Goal: Task Accomplishment & Management: Complete application form

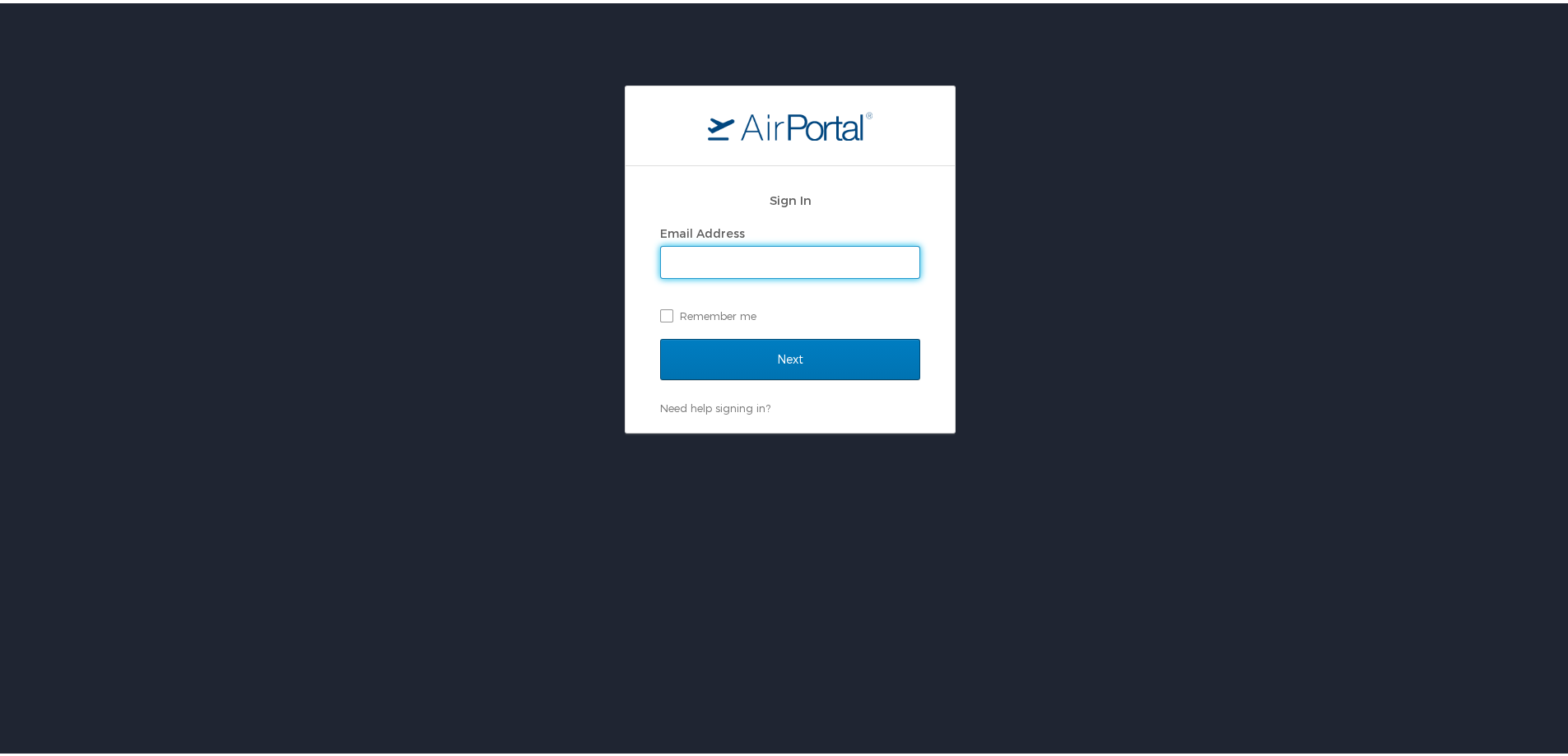
type input "[PERSON_NAME][EMAIL_ADDRESS][PERSON_NAME][DOMAIN_NAME]"
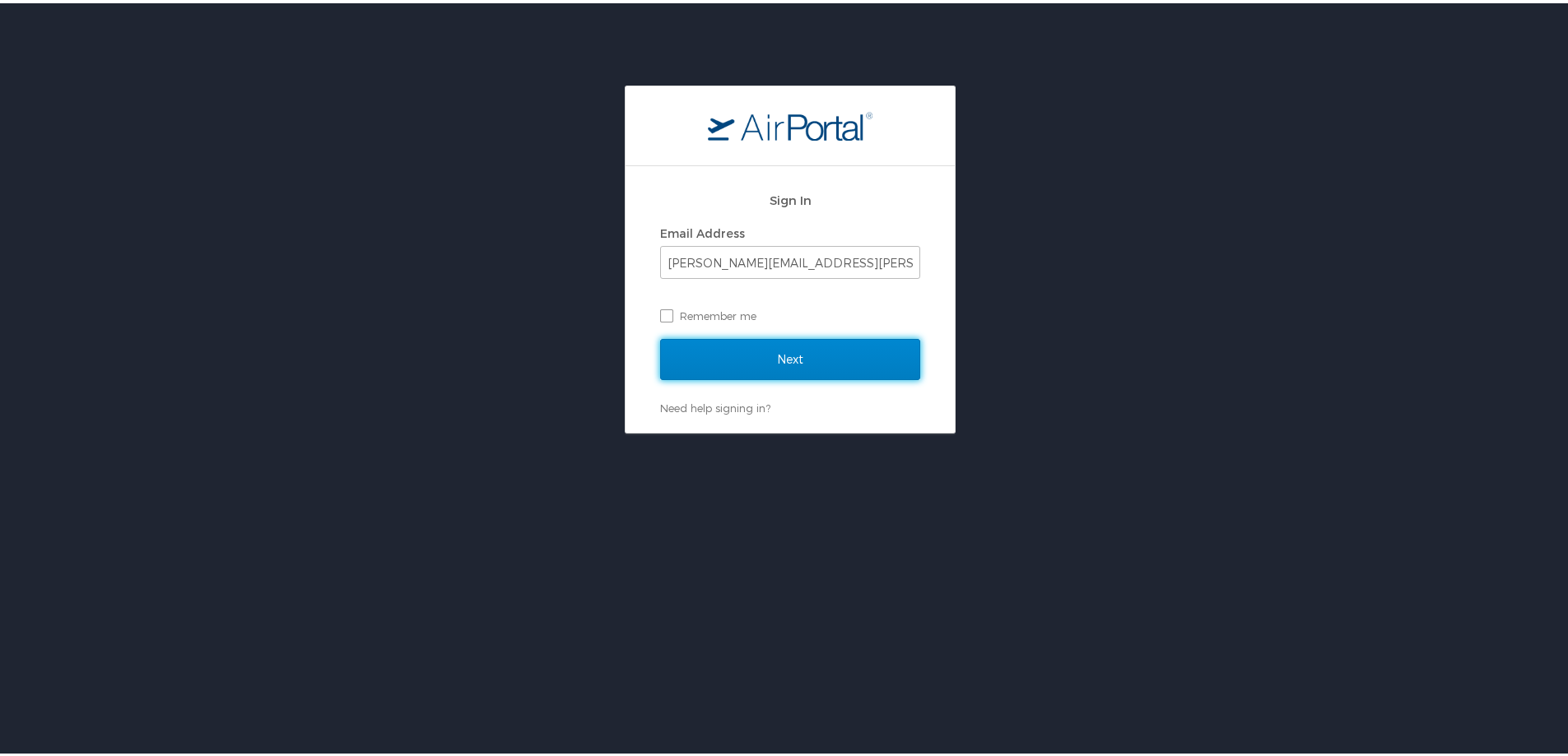
click at [817, 354] on input "Next" at bounding box center [790, 356] width 260 height 41
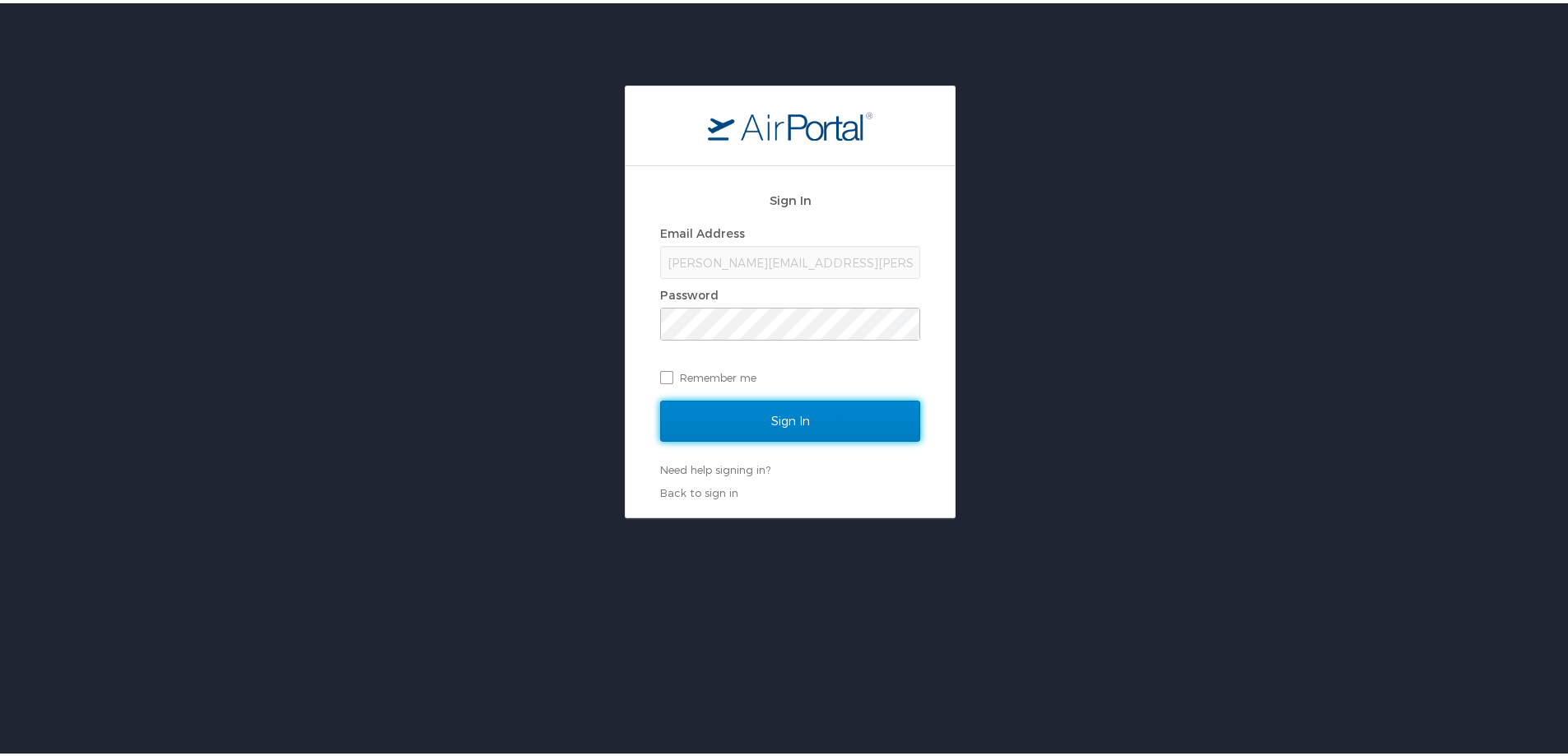
click at [800, 433] on input "Sign In" at bounding box center [790, 418] width 260 height 41
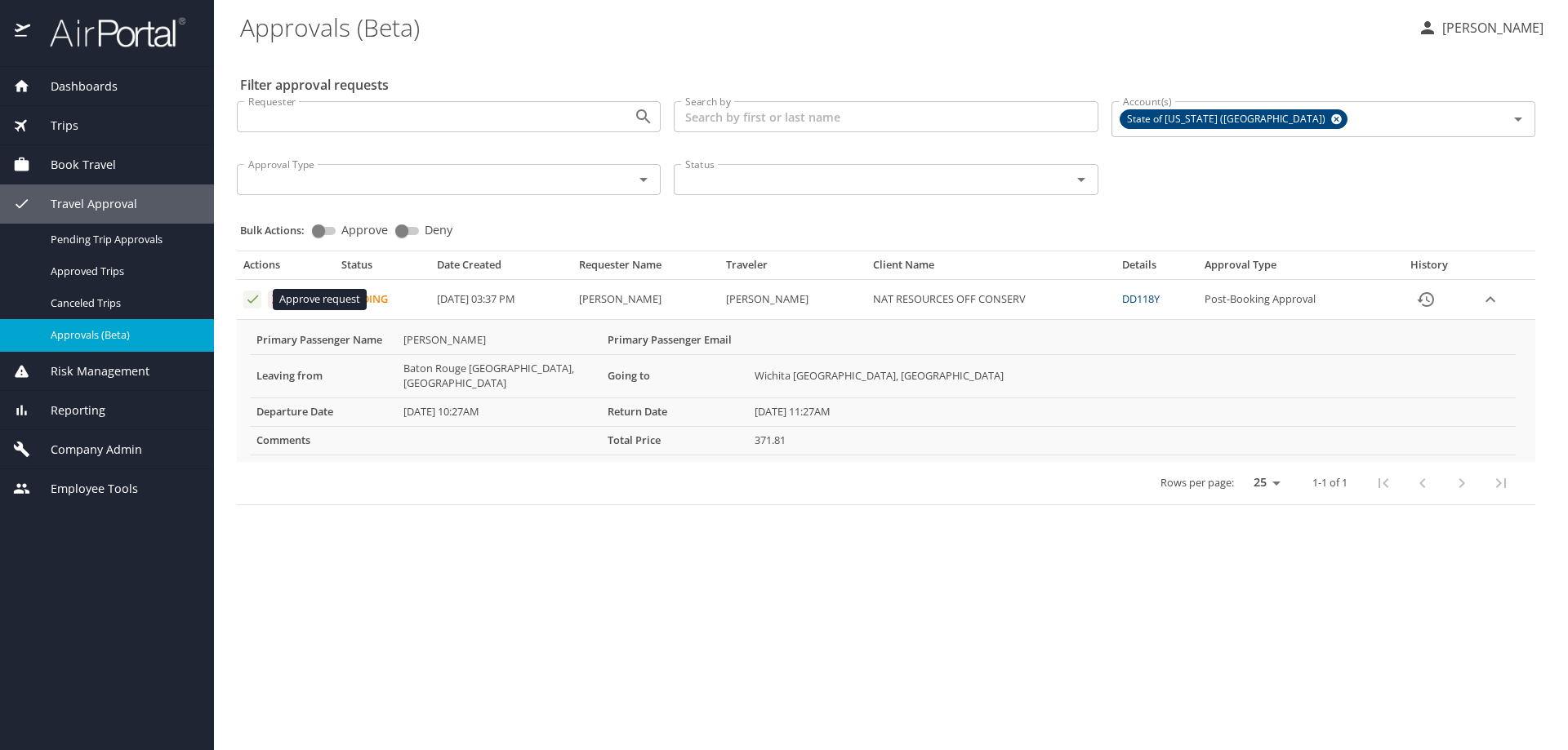
click at [251, 300] on icon "Approval table" at bounding box center [252, 299] width 15 height 15
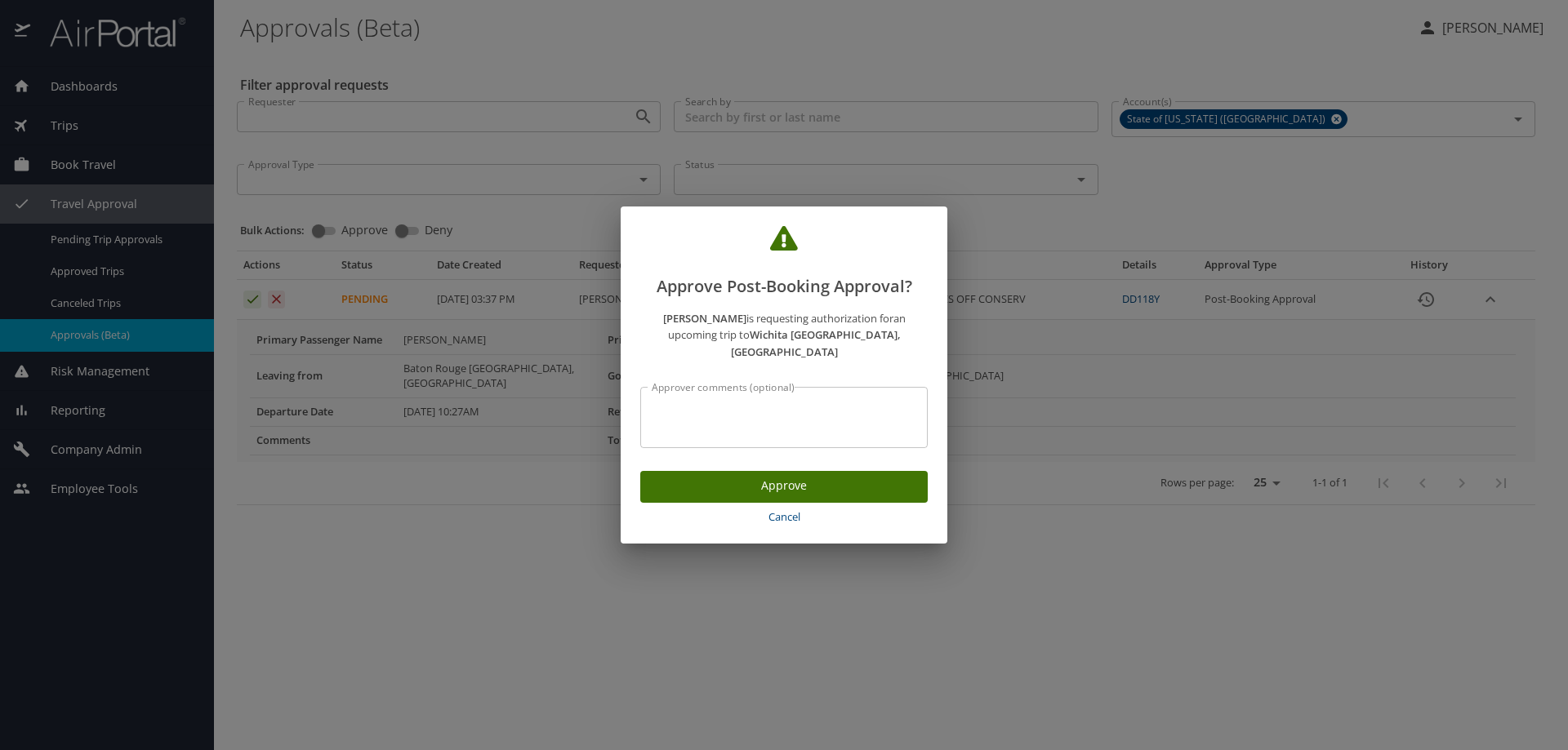
click at [723, 476] on span "Approve" at bounding box center [783, 485] width 261 height 20
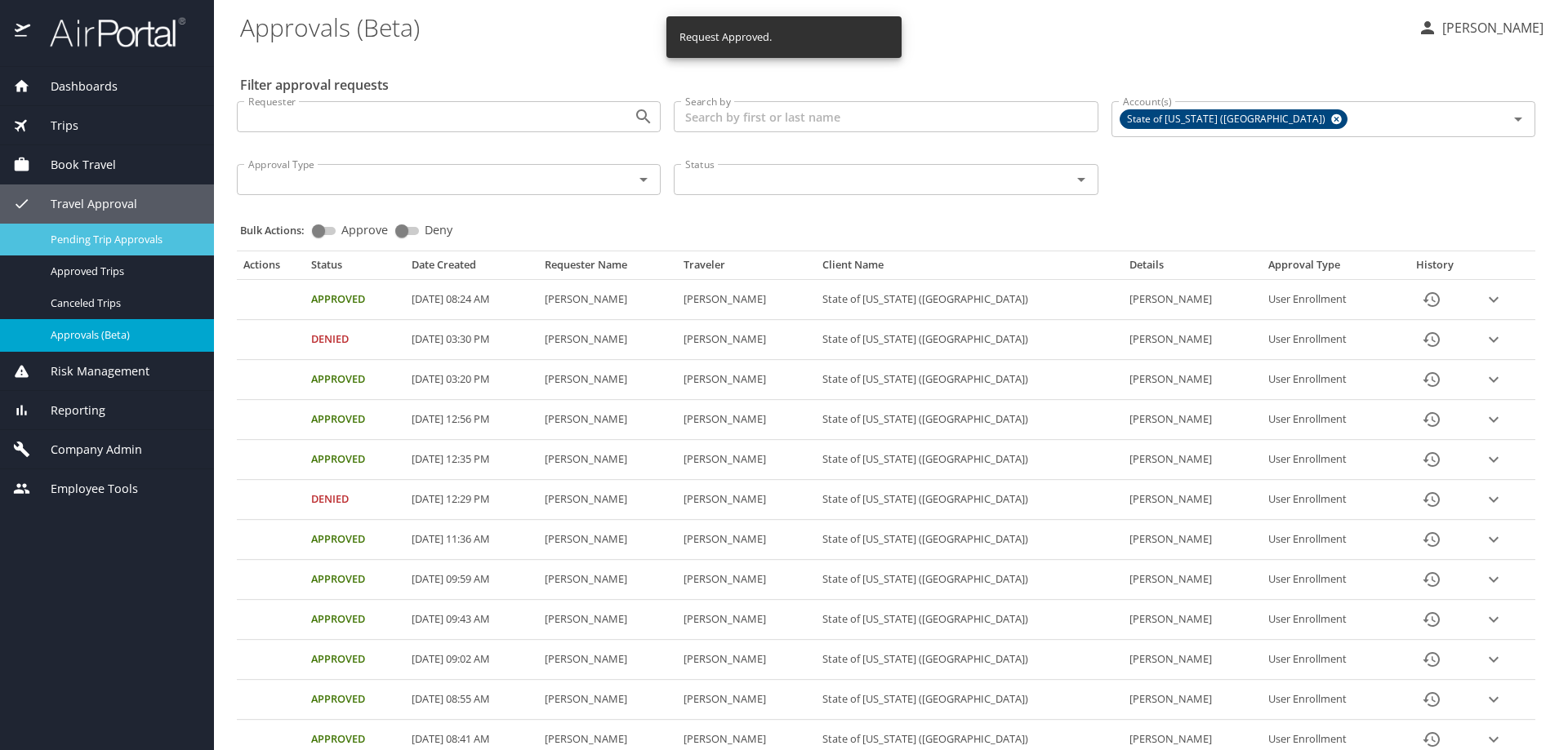
click at [136, 244] on span "Pending Trip Approvals" at bounding box center [122, 240] width 144 height 15
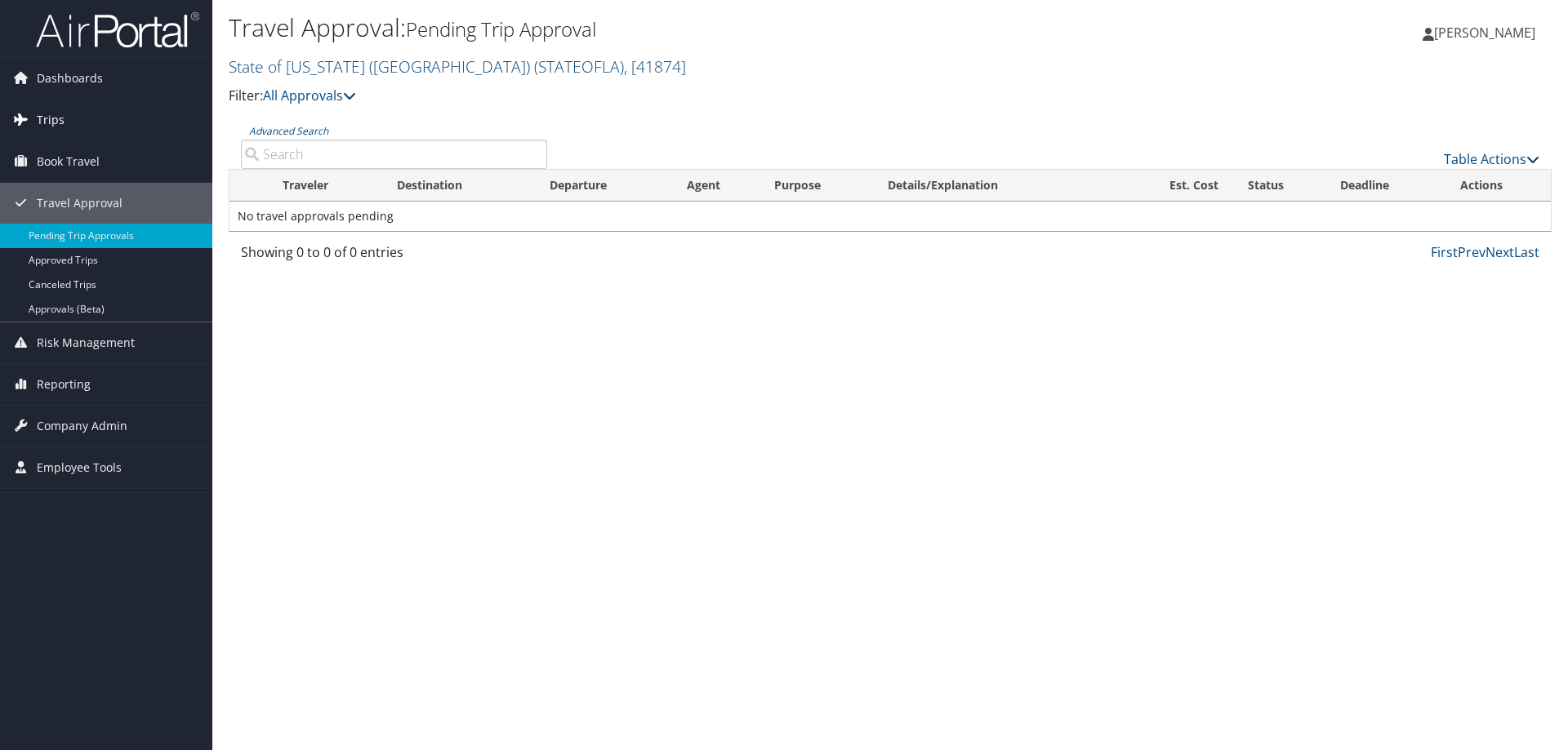
click at [74, 124] on link "Trips" at bounding box center [106, 119] width 212 height 40
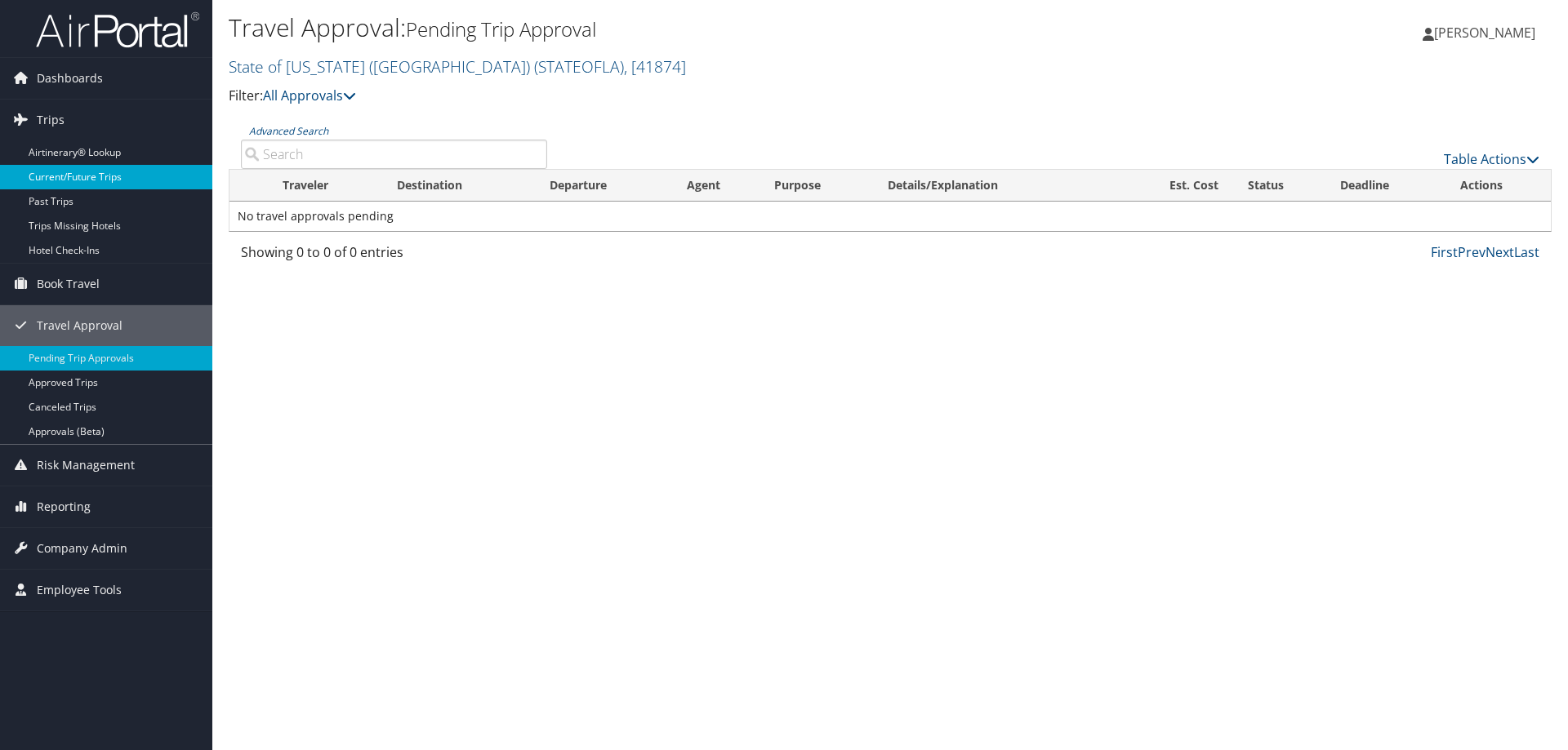
click at [89, 178] on link "Current/Future Trips" at bounding box center [106, 176] width 212 height 24
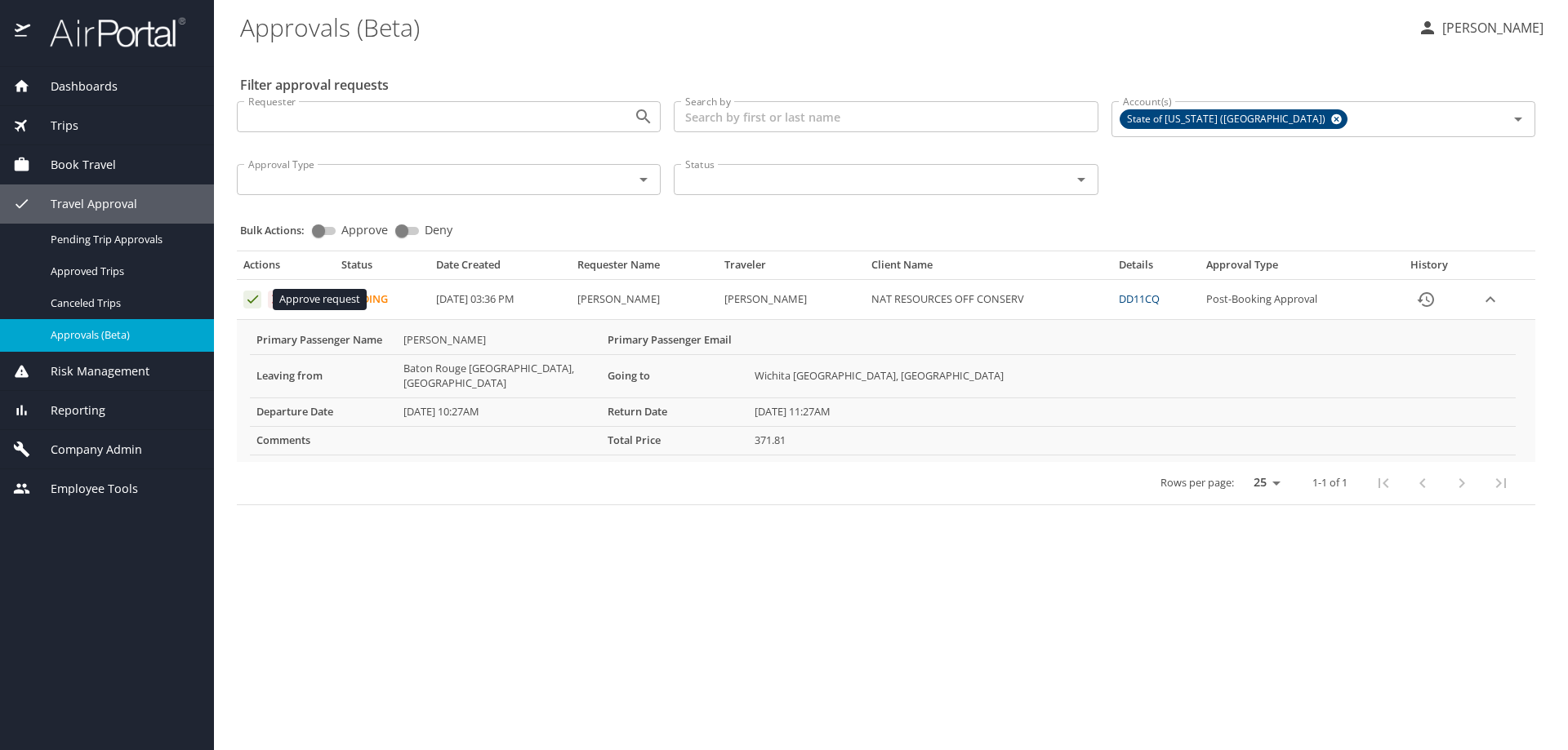
click at [253, 299] on icon "Approval table" at bounding box center [252, 299] width 11 height 8
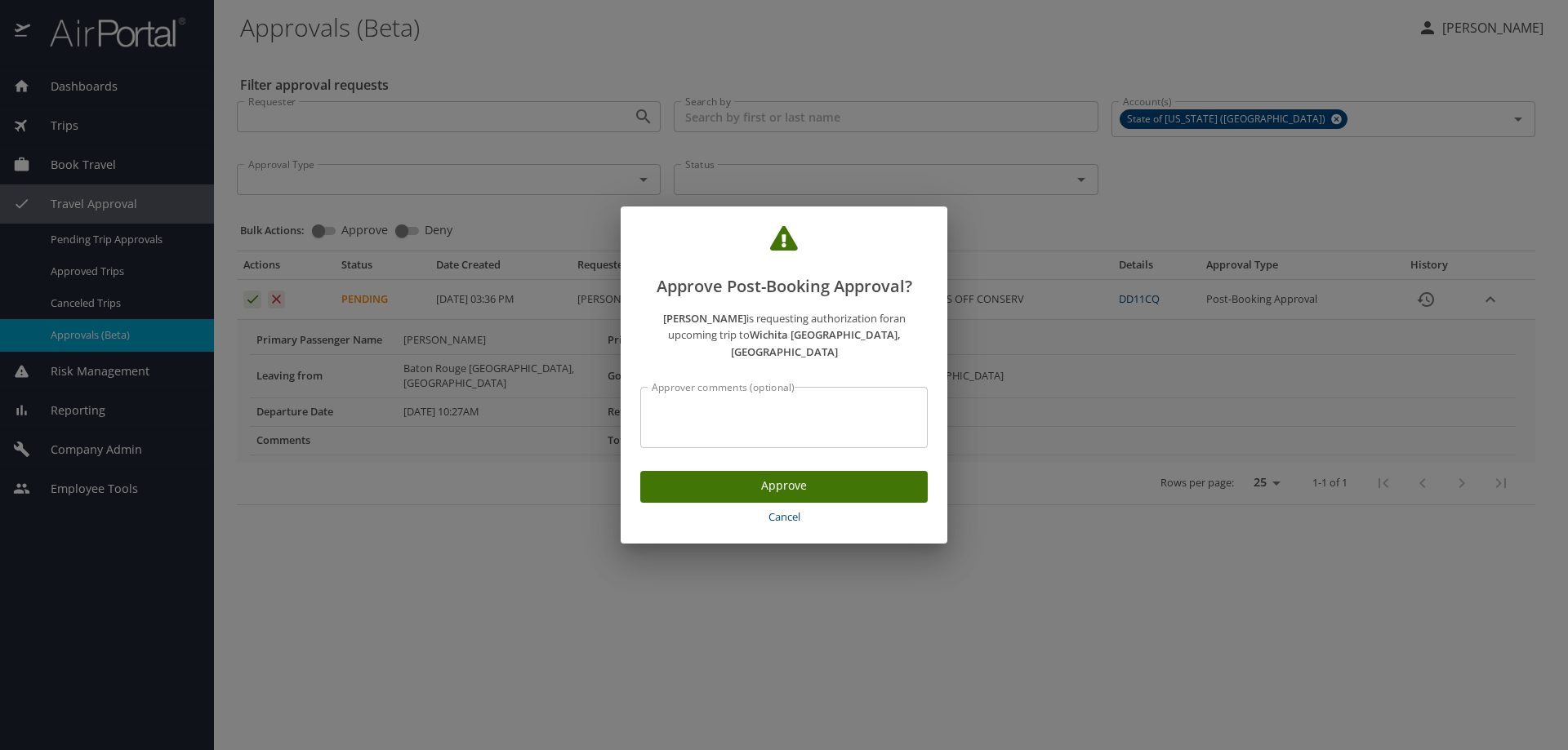
click at [805, 476] on span "Approve" at bounding box center [783, 485] width 261 height 20
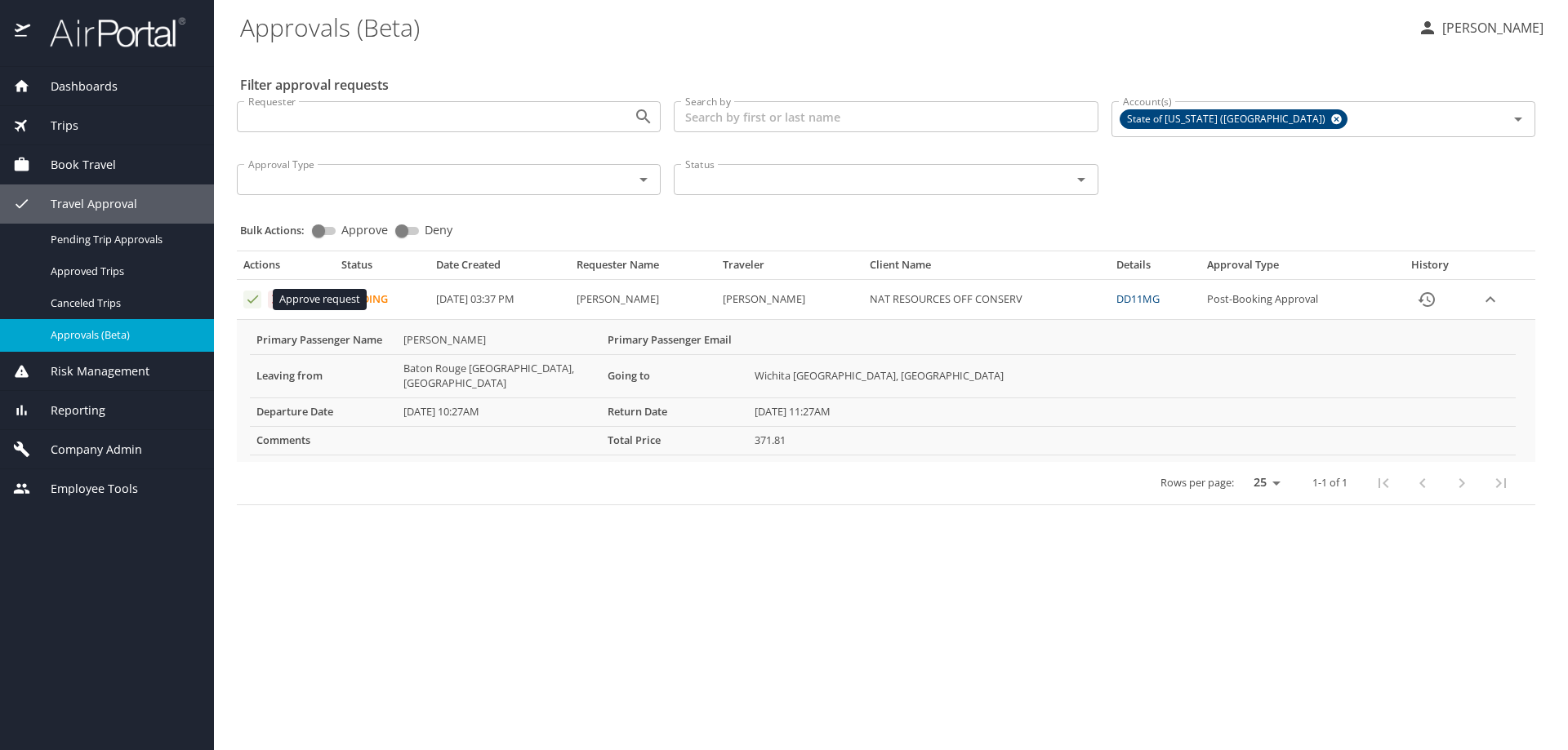
click at [248, 303] on icon "Approval table" at bounding box center [252, 299] width 15 height 15
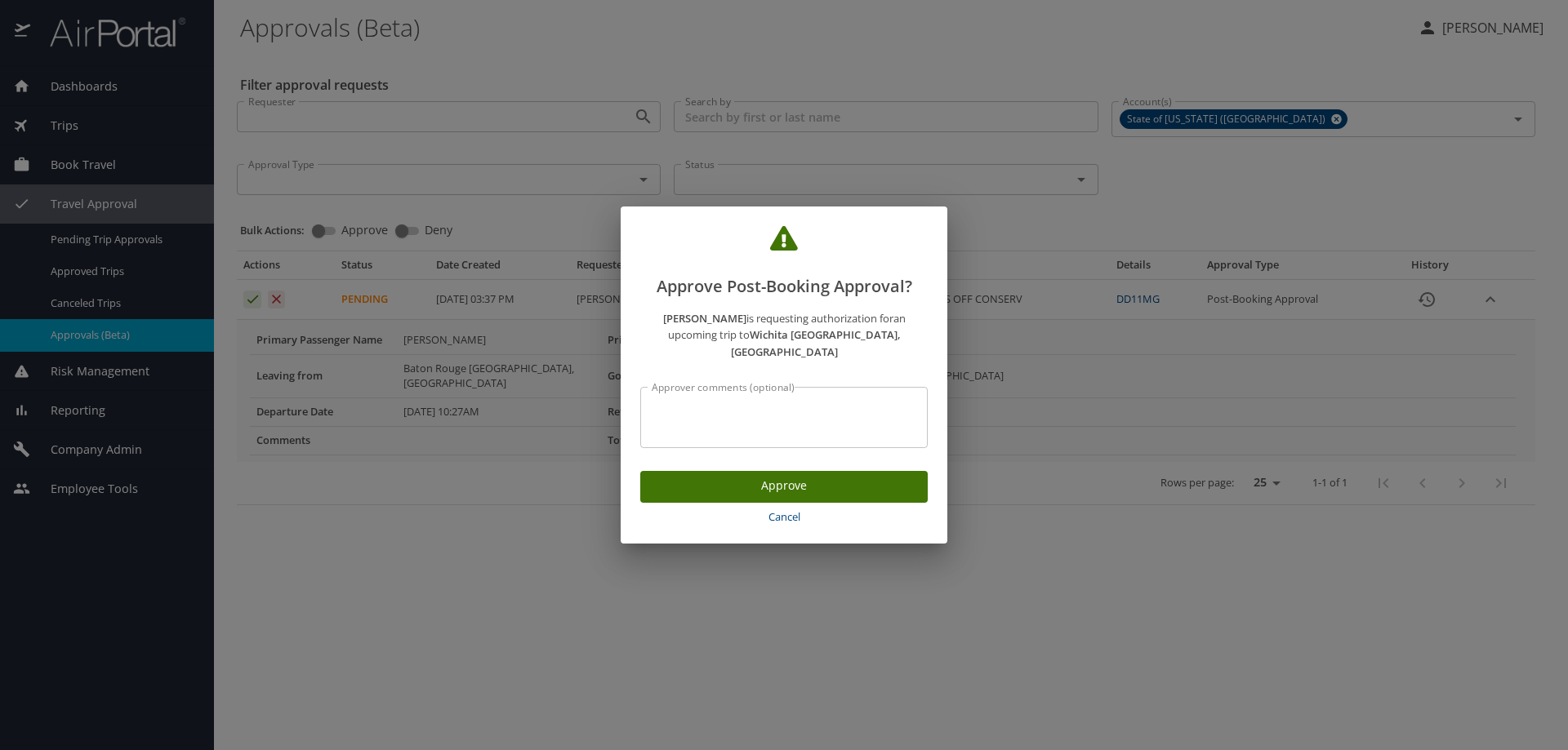
click at [781, 476] on span "Approve" at bounding box center [783, 485] width 261 height 20
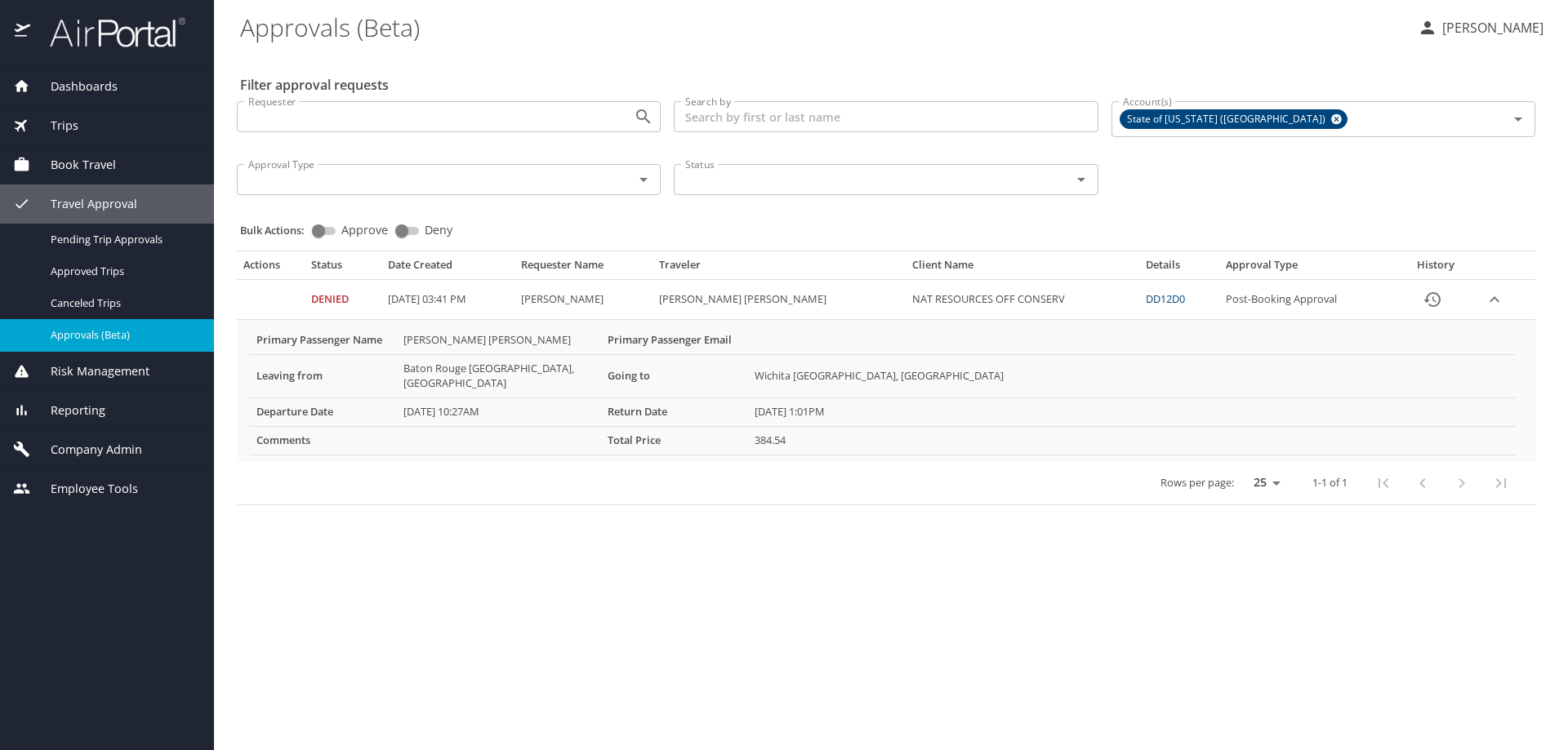
click at [1146, 297] on link "DD12D0" at bounding box center [1165, 298] width 39 height 14
click at [1424, 301] on icon "History" at bounding box center [1432, 299] width 16 height 14
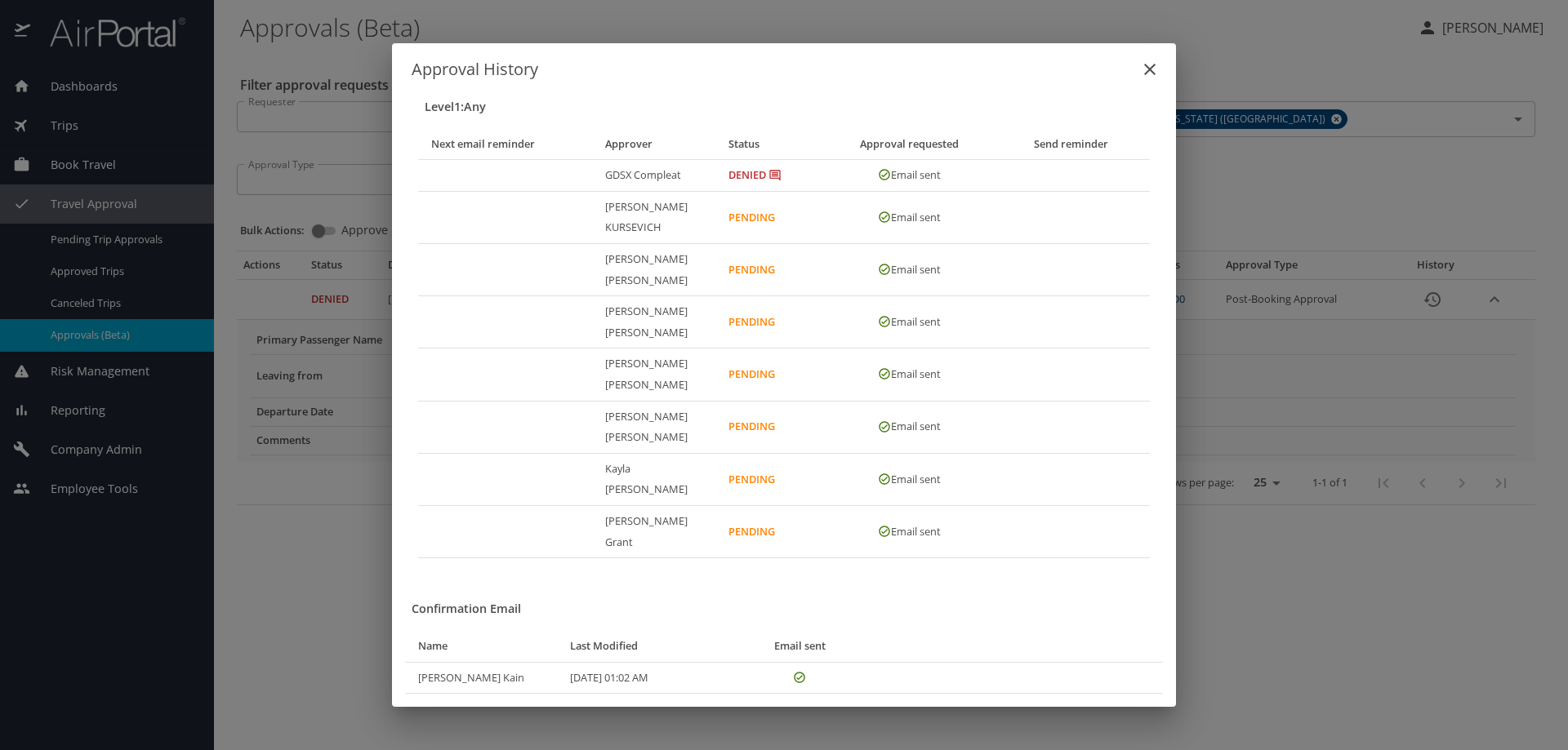
click at [1146, 79] on icon "close" at bounding box center [1150, 69] width 19 height 19
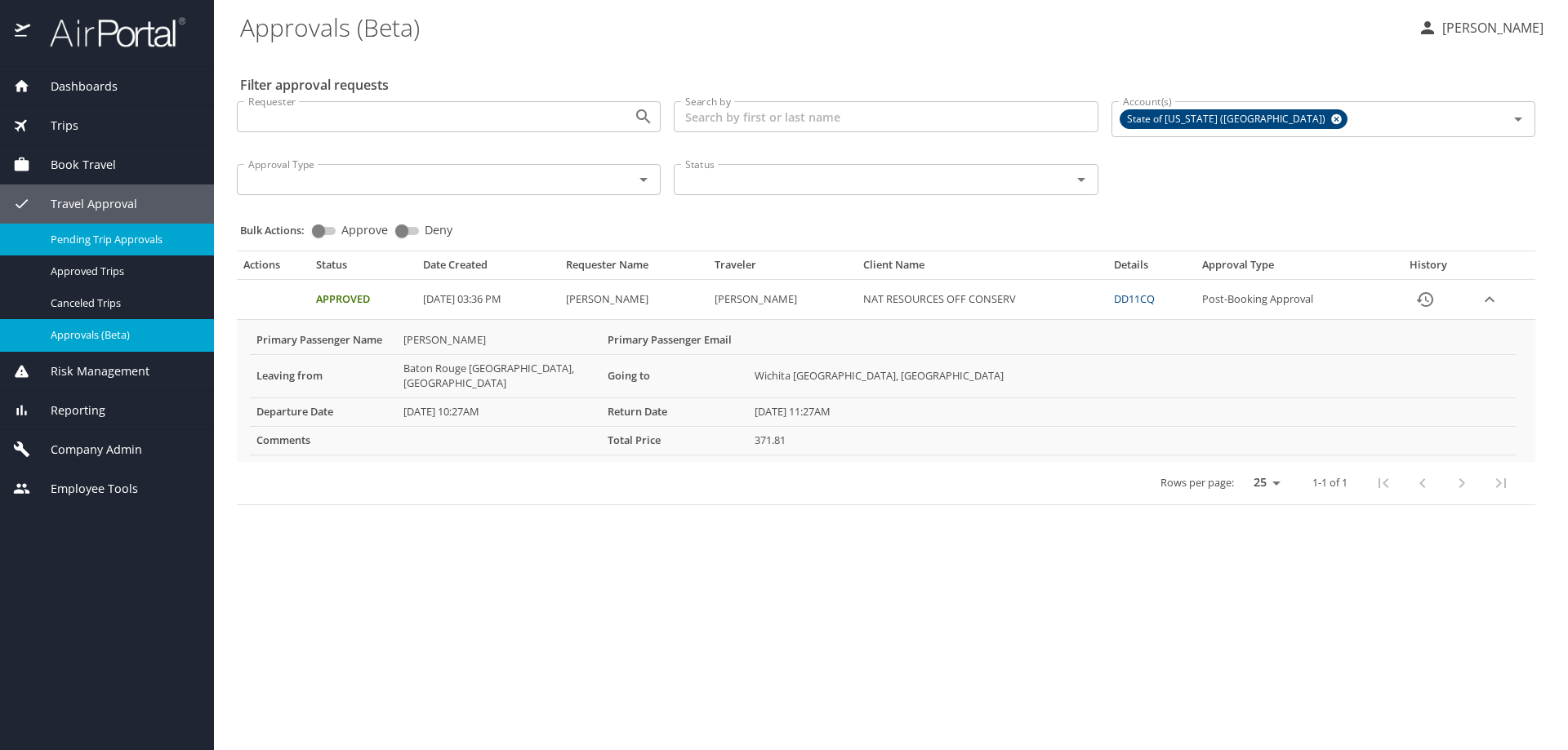
click at [125, 239] on span "Pending Trip Approvals" at bounding box center [122, 240] width 144 height 15
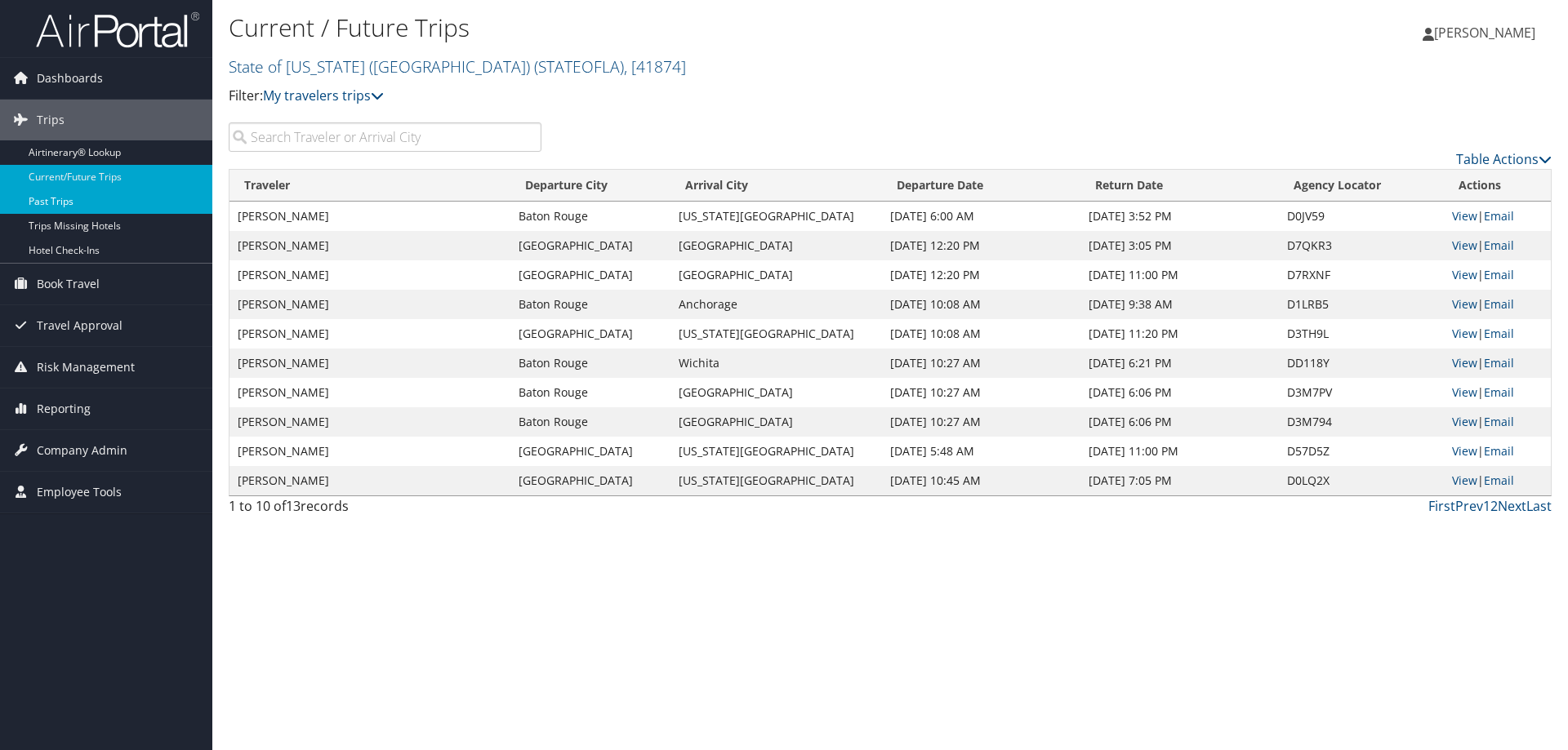
click at [76, 206] on link "Past Trips" at bounding box center [106, 201] width 212 height 24
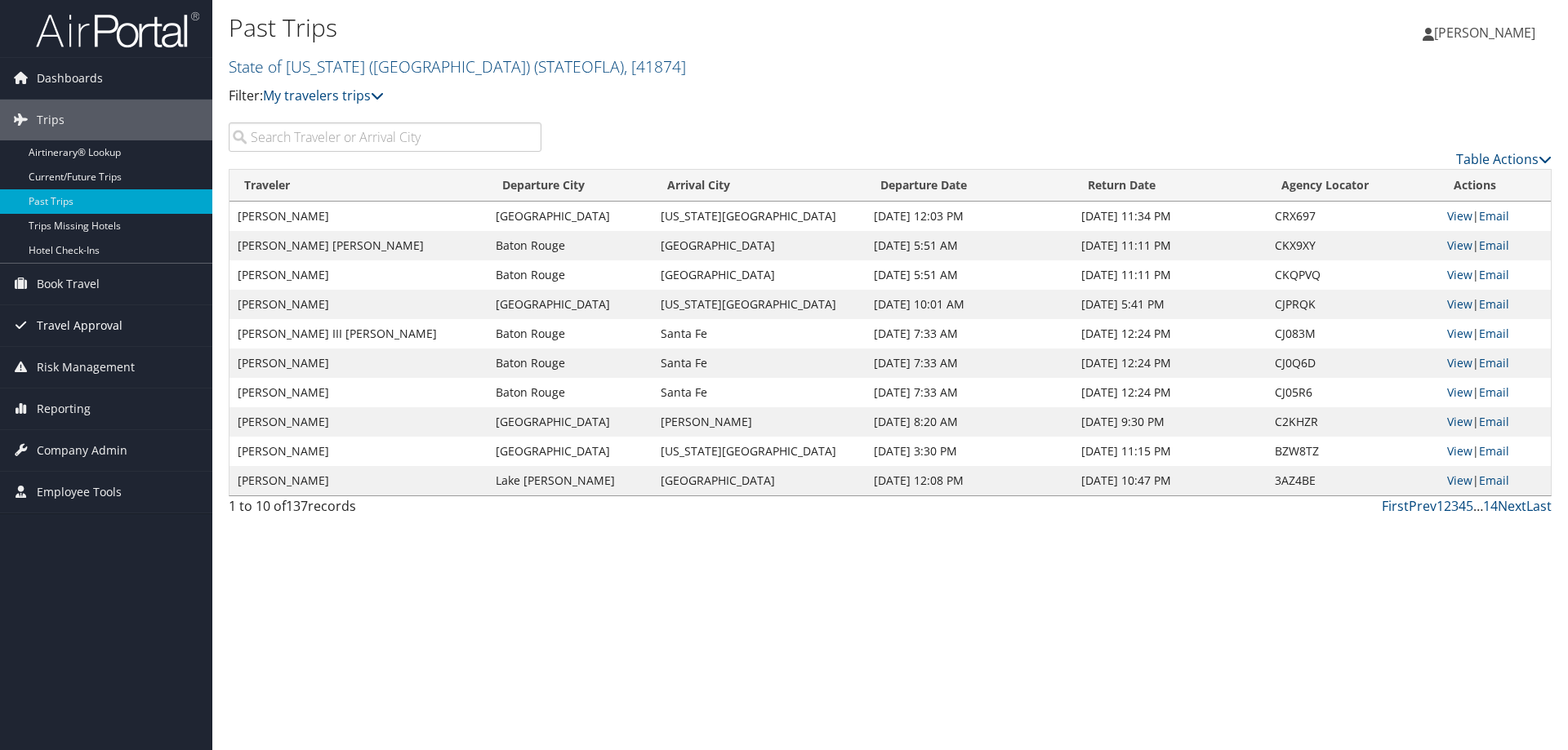
click at [85, 319] on span "Travel Approval" at bounding box center [79, 325] width 86 height 40
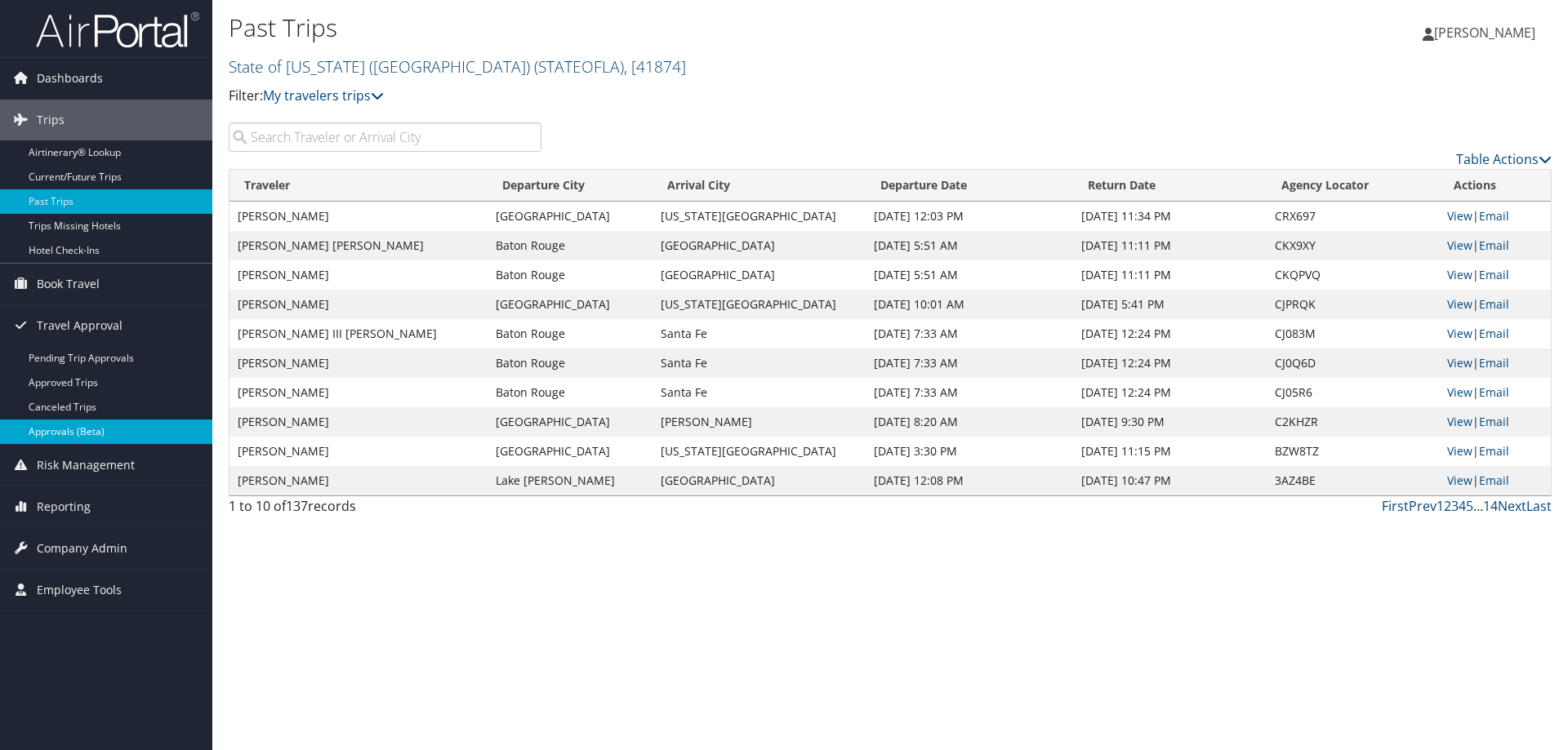
click at [90, 431] on link "Approvals (Beta)" at bounding box center [106, 431] width 212 height 24
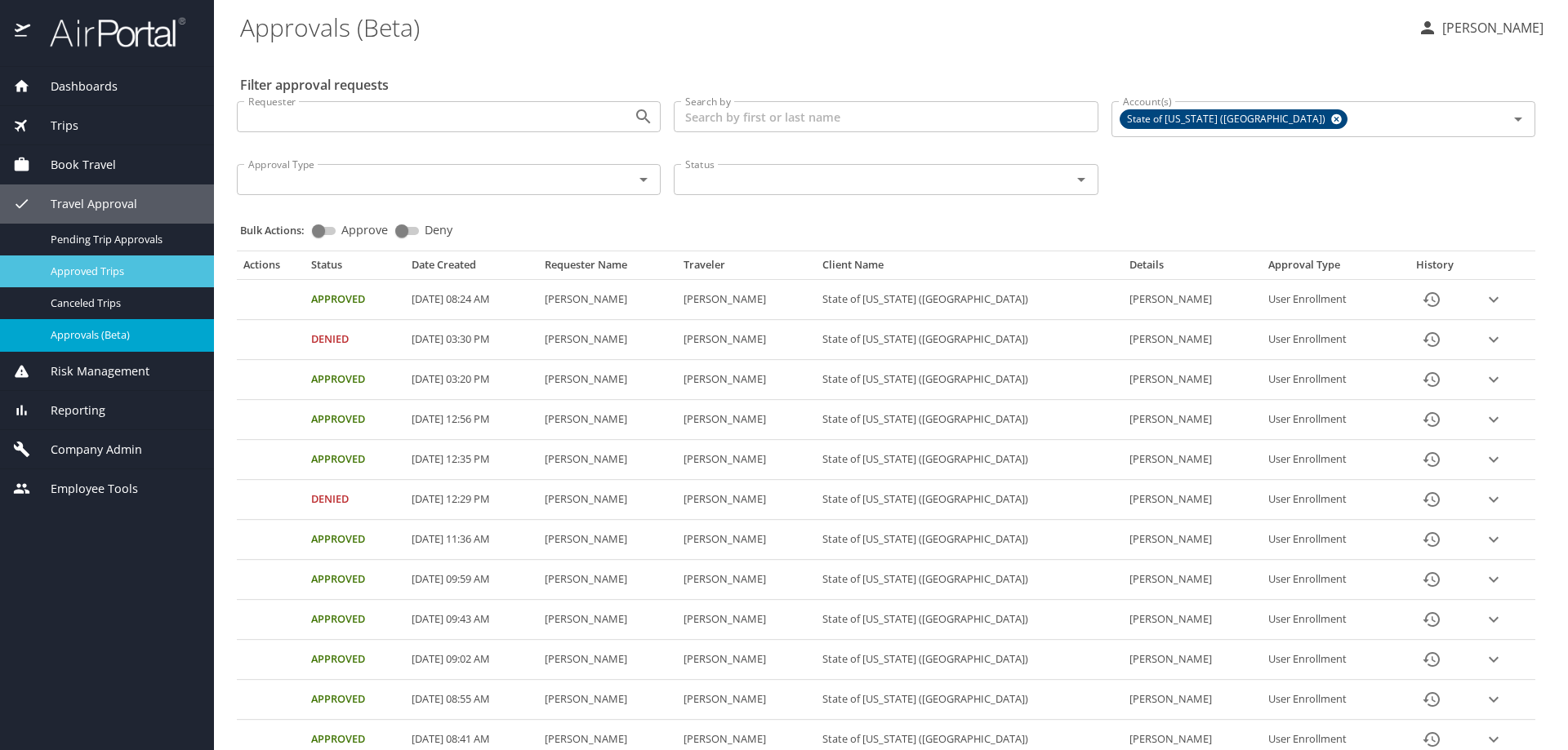
click at [137, 282] on link "Approved Trips" at bounding box center [107, 271] width 214 height 32
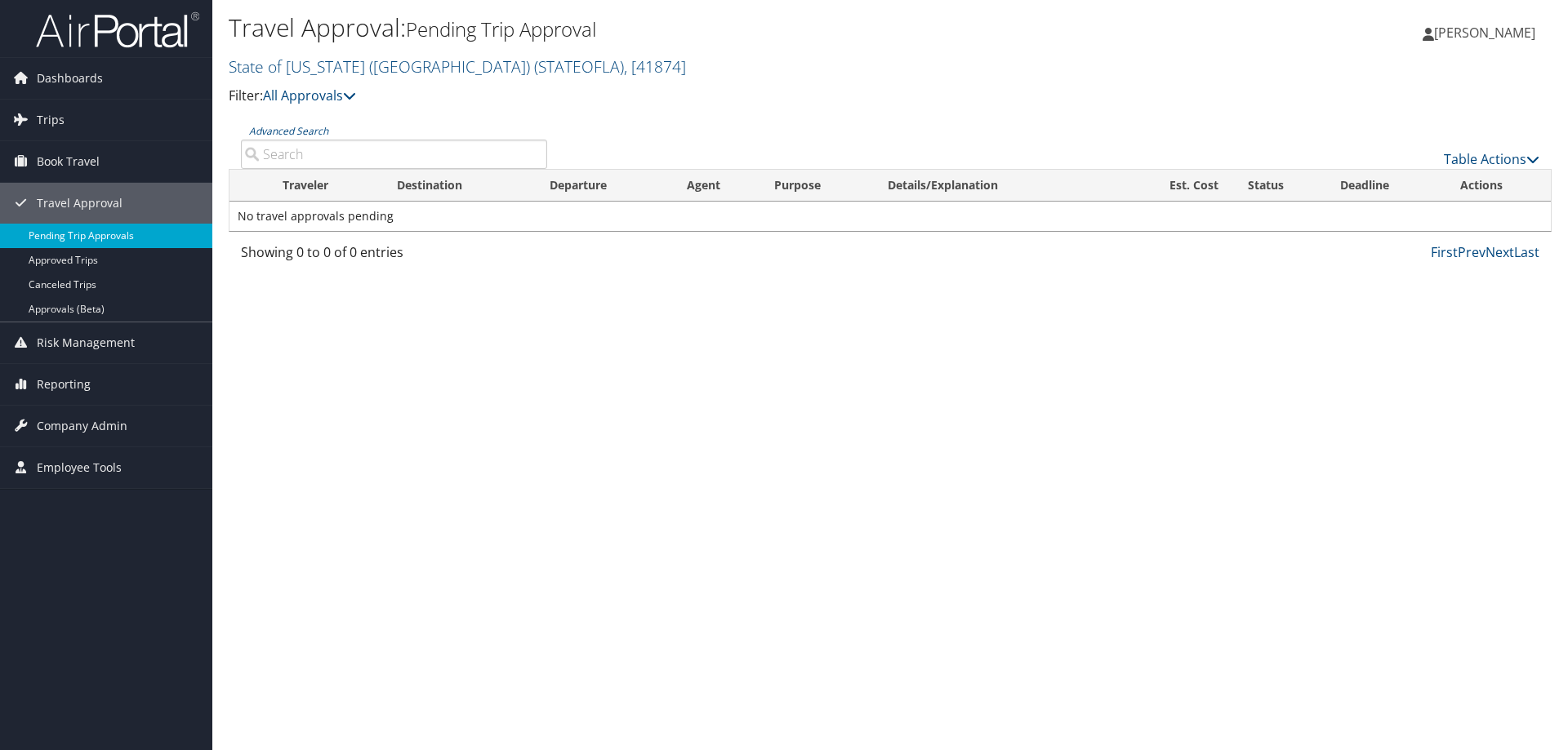
click at [88, 229] on link "Pending Trip Approvals" at bounding box center [106, 235] width 212 height 24
click at [55, 123] on span "Trips" at bounding box center [50, 119] width 28 height 40
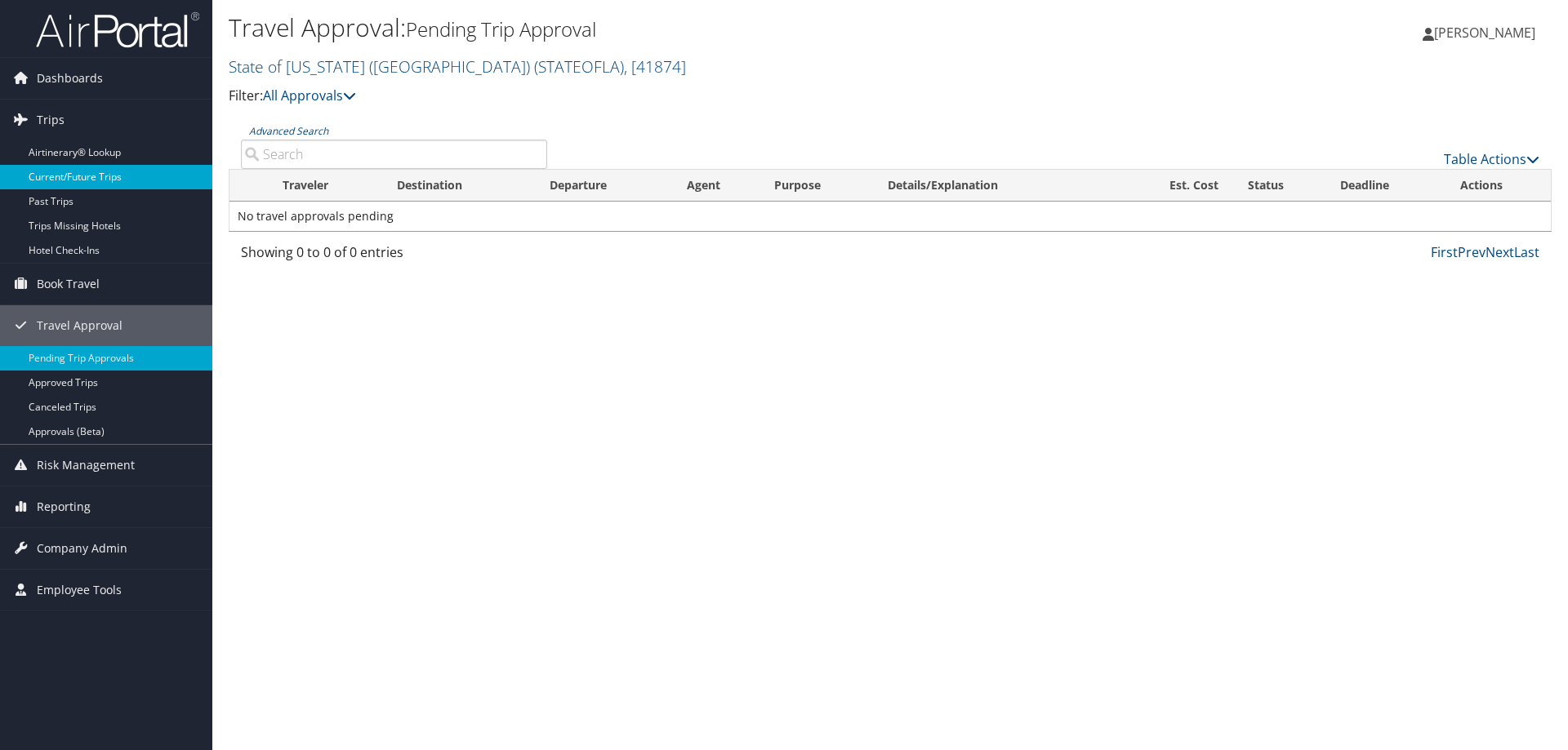
click at [42, 180] on link "Current/Future Trips" at bounding box center [106, 176] width 212 height 24
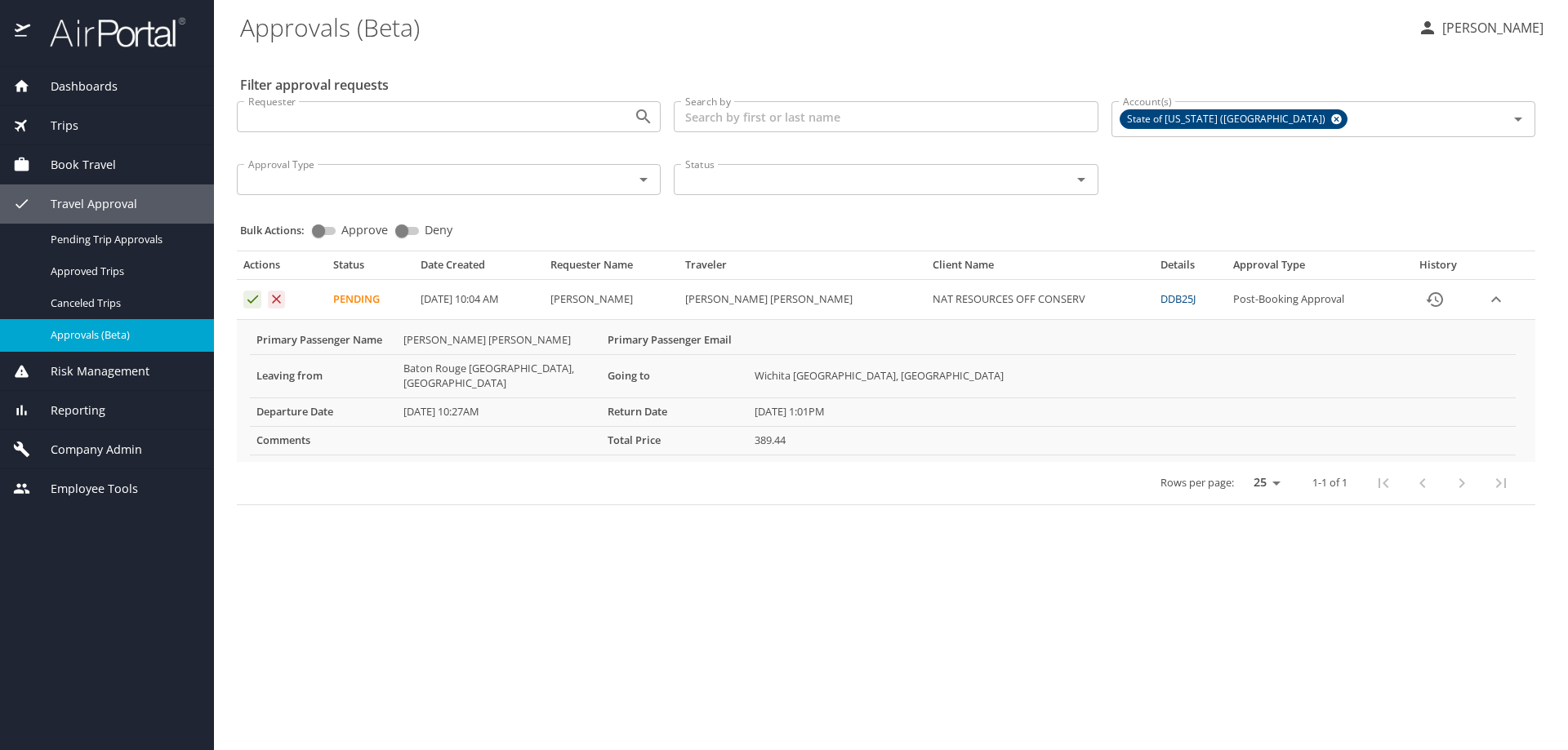
click at [254, 300] on icon "Approval table" at bounding box center [252, 299] width 11 height 8
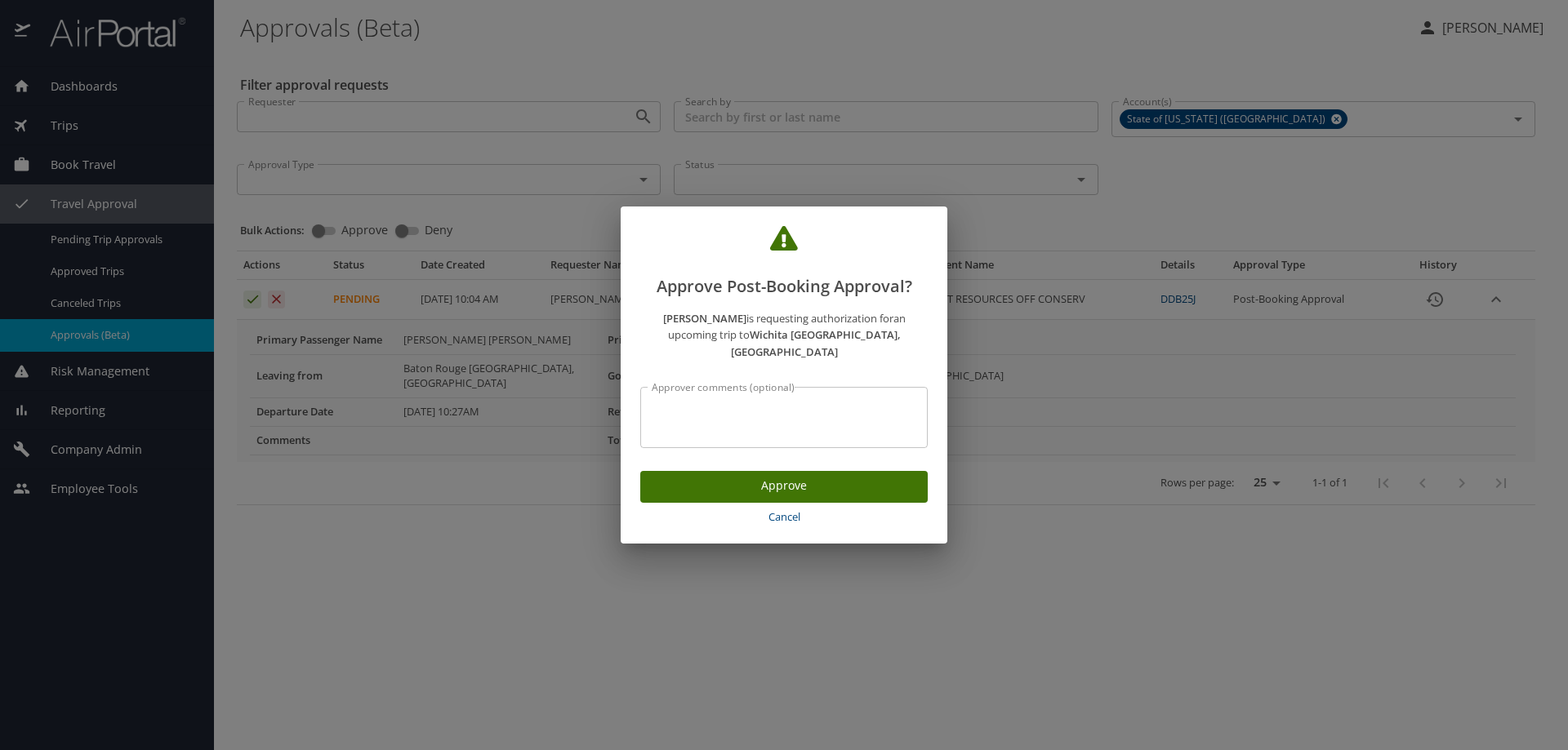
click at [802, 476] on span "Approve" at bounding box center [783, 485] width 261 height 20
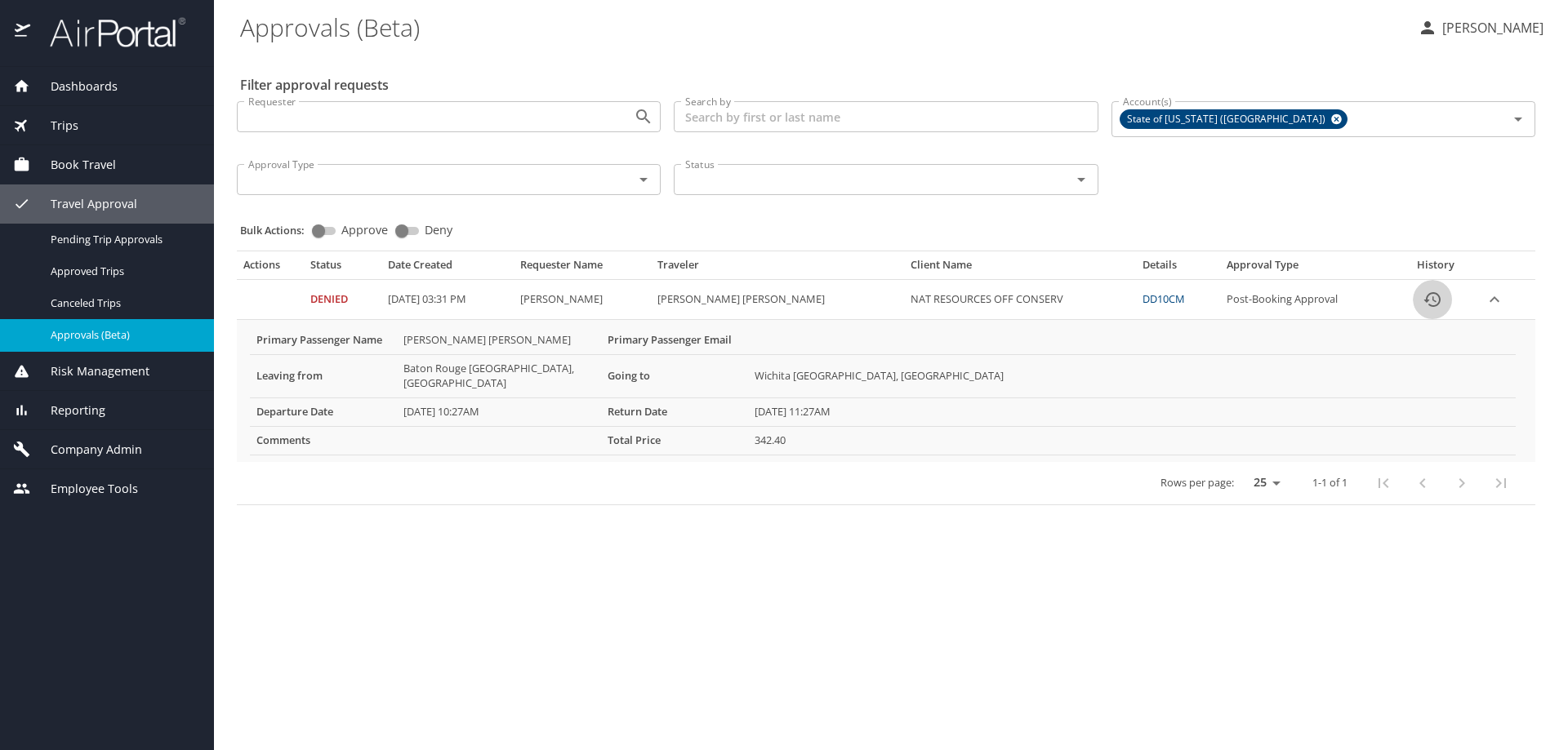
click at [1427, 297] on icon "History" at bounding box center [1432, 299] width 19 height 19
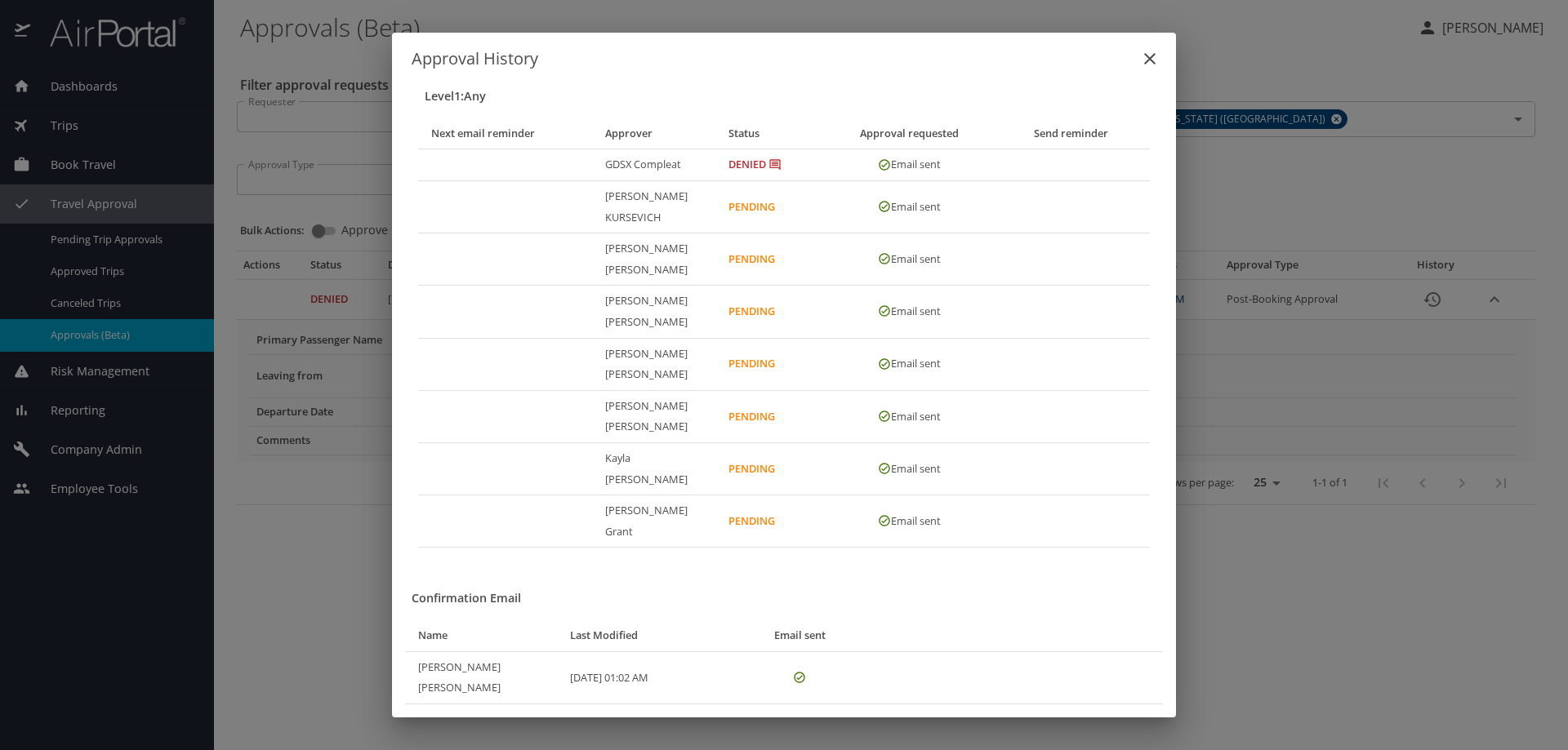
click at [1146, 65] on icon "close" at bounding box center [1150, 59] width 12 height 12
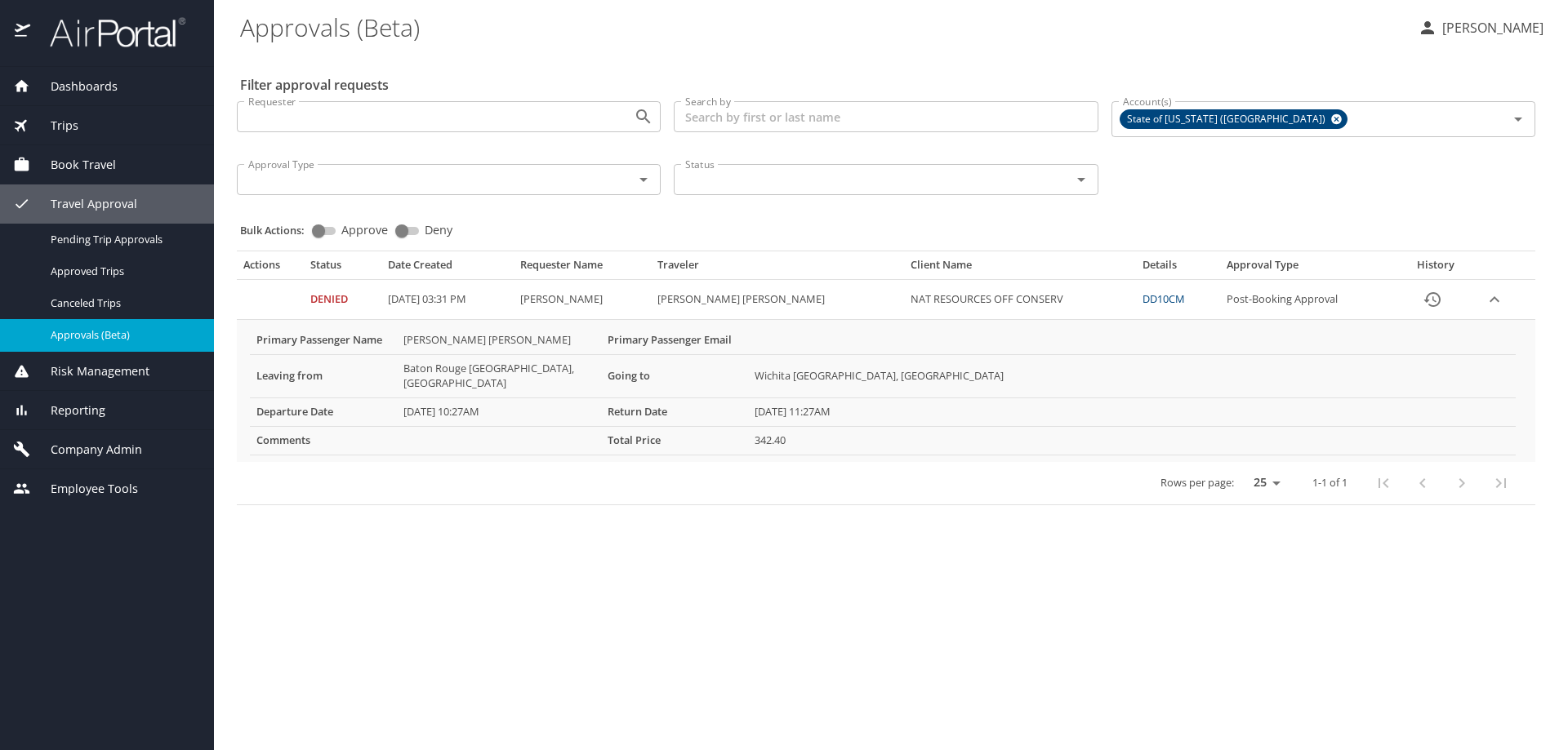
click at [346, 630] on main "Approvals (Beta) Krista Caillouet Filter approval requests Requester Requester …" at bounding box center [891, 375] width 1354 height 750
click at [255, 297] on icon "Approval table" at bounding box center [252, 299] width 15 height 15
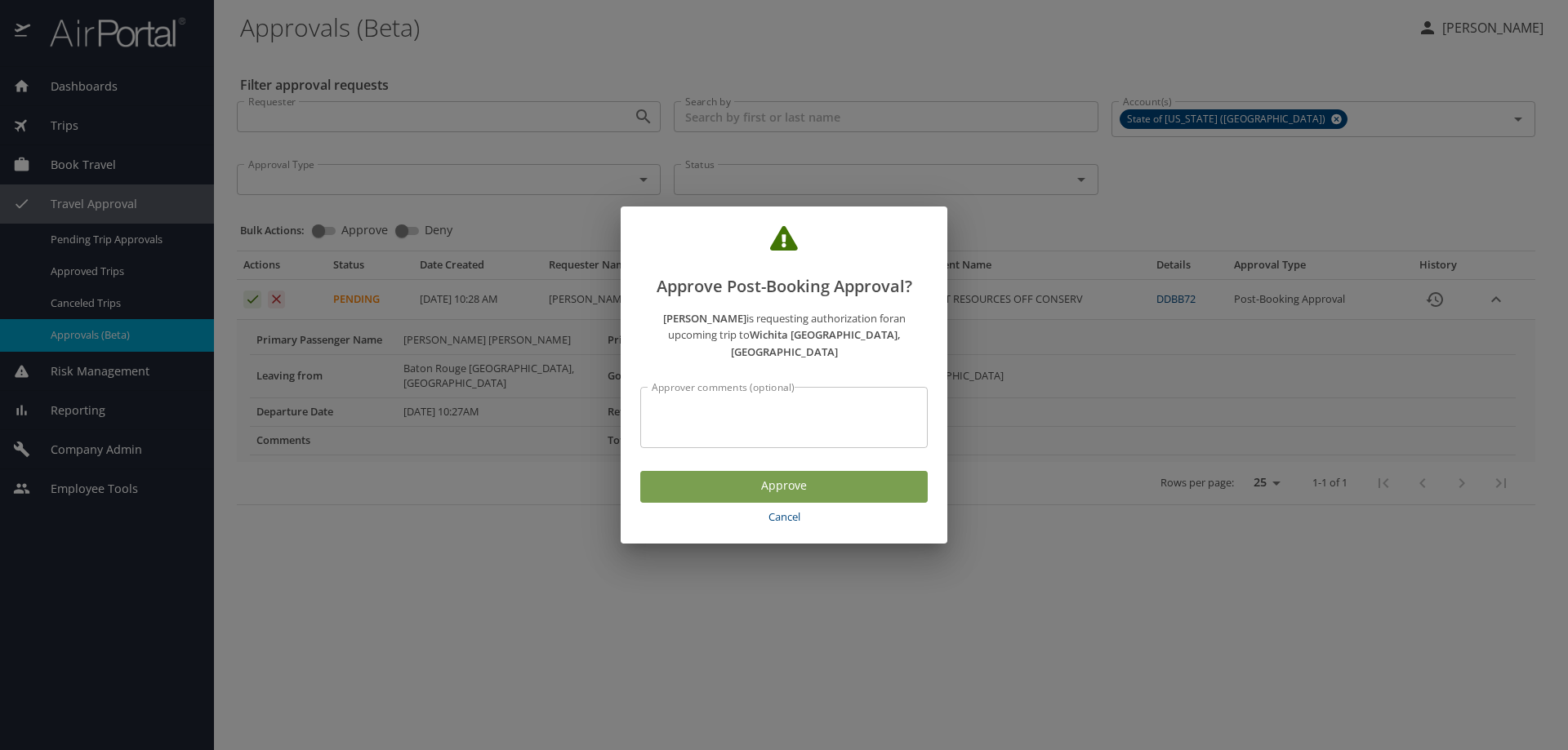
click at [727, 476] on span "Approve" at bounding box center [783, 485] width 261 height 20
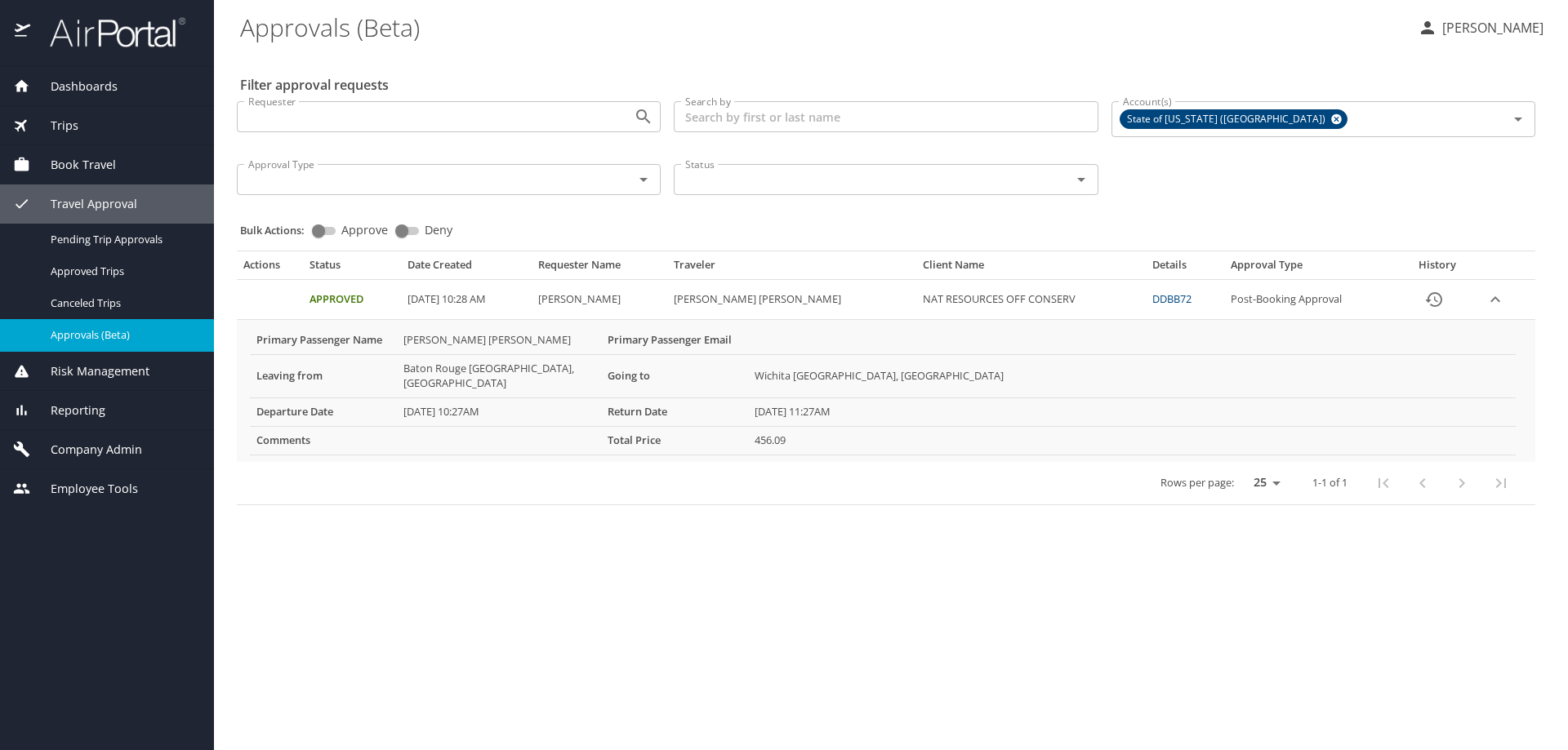
click at [1154, 298] on link "DDBB72" at bounding box center [1171, 298] width 39 height 14
